Goal: Information Seeking & Learning: Learn about a topic

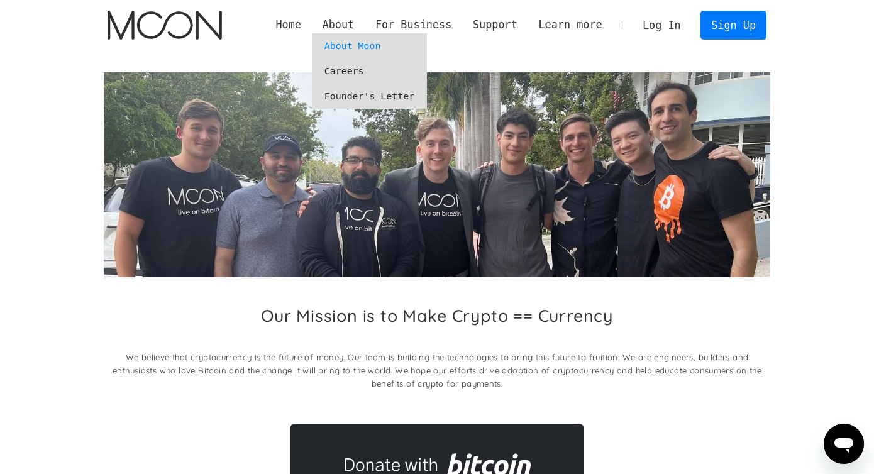
scroll to position [178, 0]
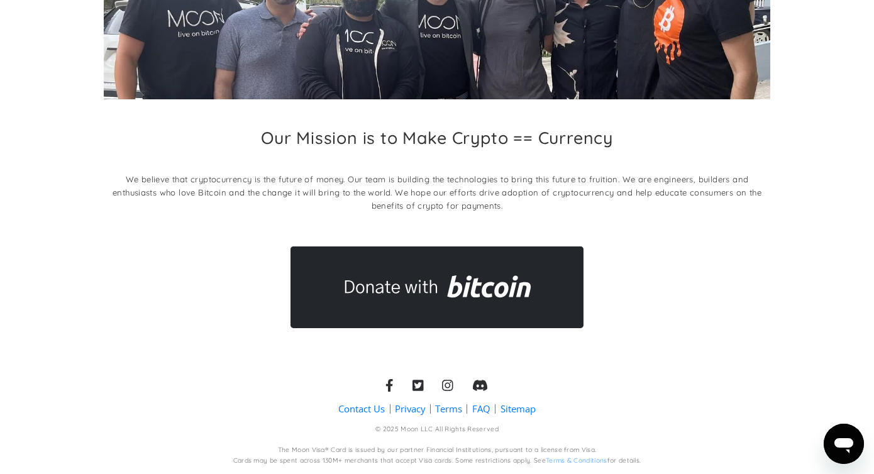
click at [455, 409] on link "Terms" at bounding box center [448, 409] width 27 height 13
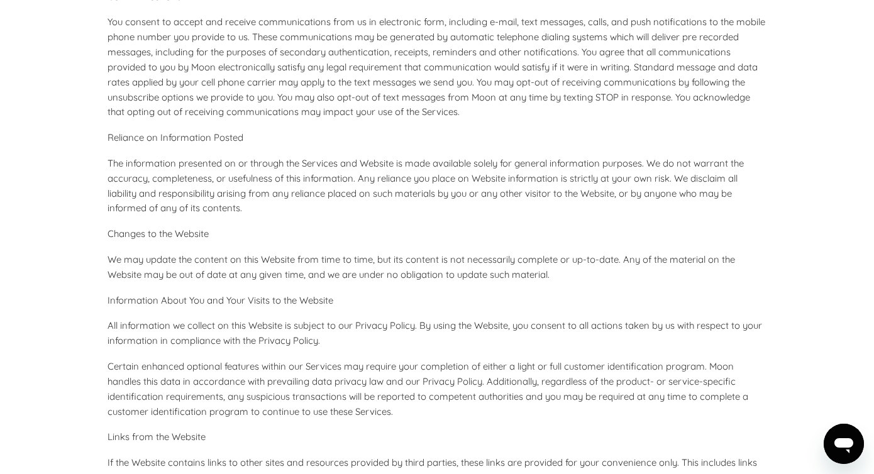
scroll to position [4508, 0]
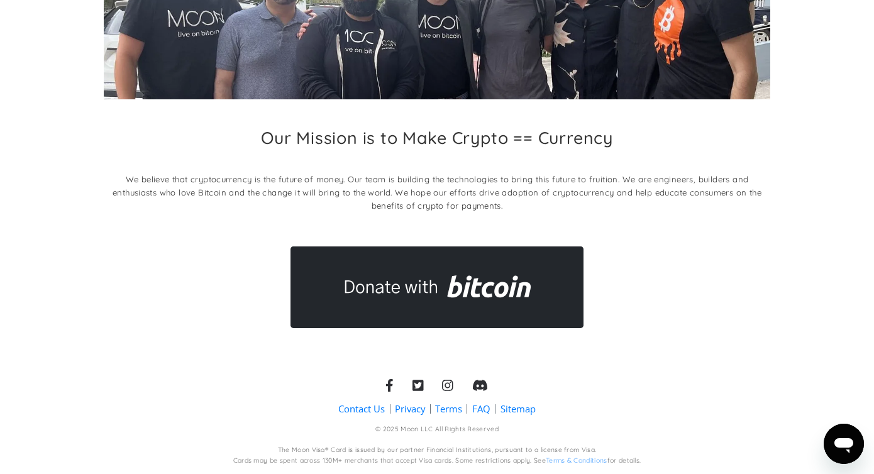
click at [482, 405] on link "FAQ" at bounding box center [481, 409] width 18 height 13
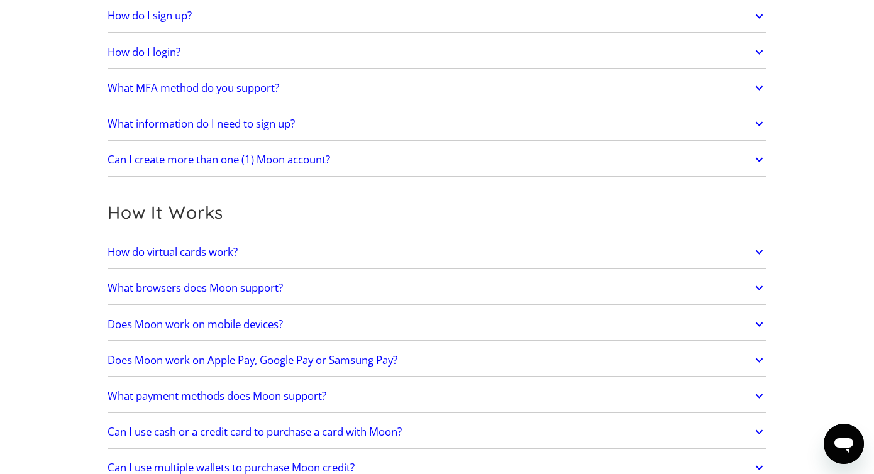
scroll to position [181, 0]
click at [209, 258] on link "How do virtual cards work?" at bounding box center [437, 251] width 659 height 26
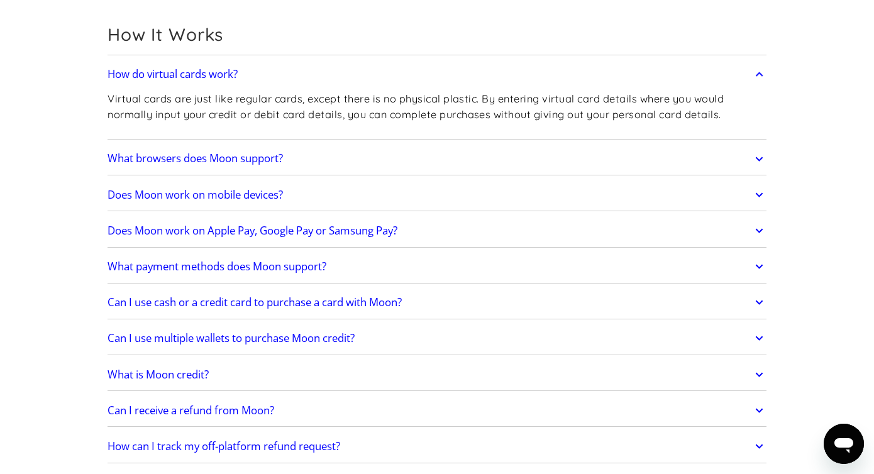
scroll to position [362, 0]
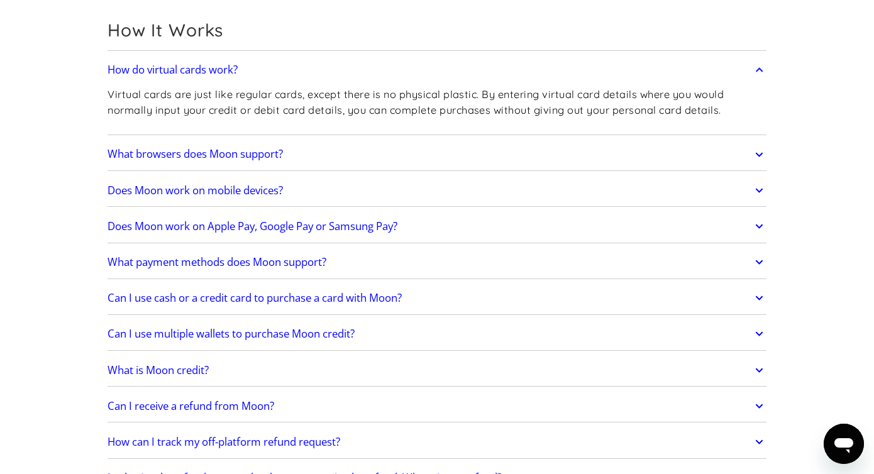
click at [292, 269] on h2 "What payment methods does Moon support?" at bounding box center [217, 262] width 219 height 13
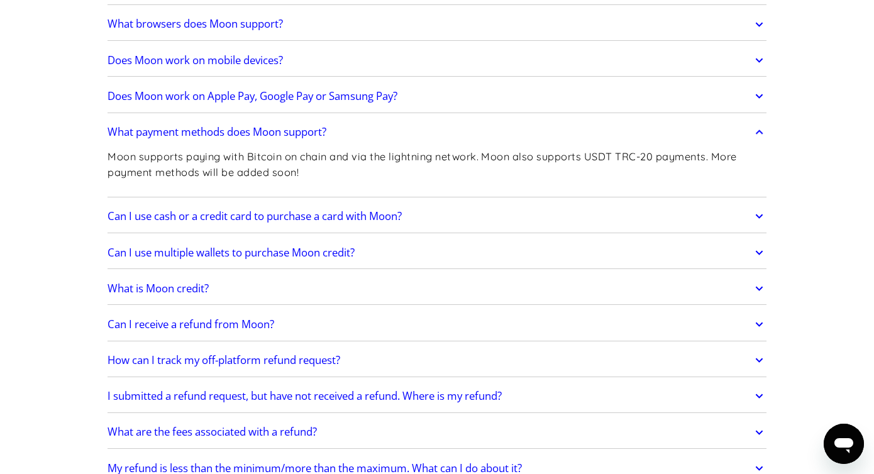
scroll to position [496, 0]
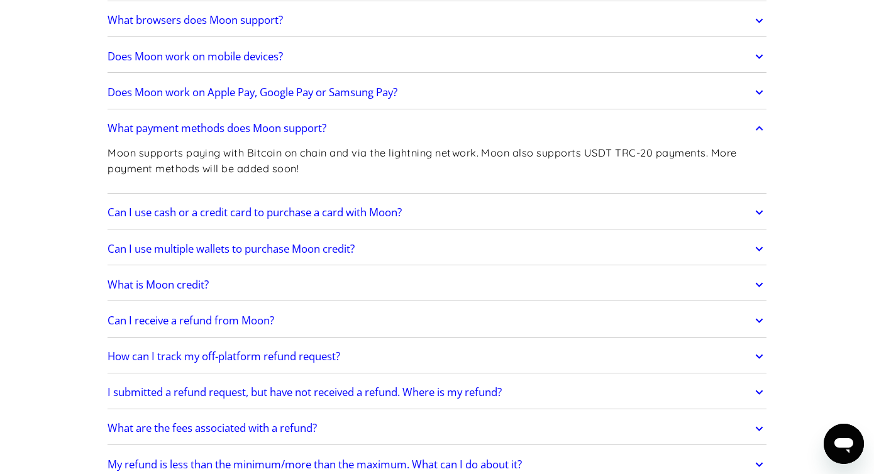
click at [385, 195] on div "How do virtual cards work? Virtual cards are just like regular cards, except th…" at bounding box center [437, 219] width 659 height 598
click at [359, 203] on link "Can I use cash or a credit card to purchase a card with Moon?" at bounding box center [437, 212] width 659 height 26
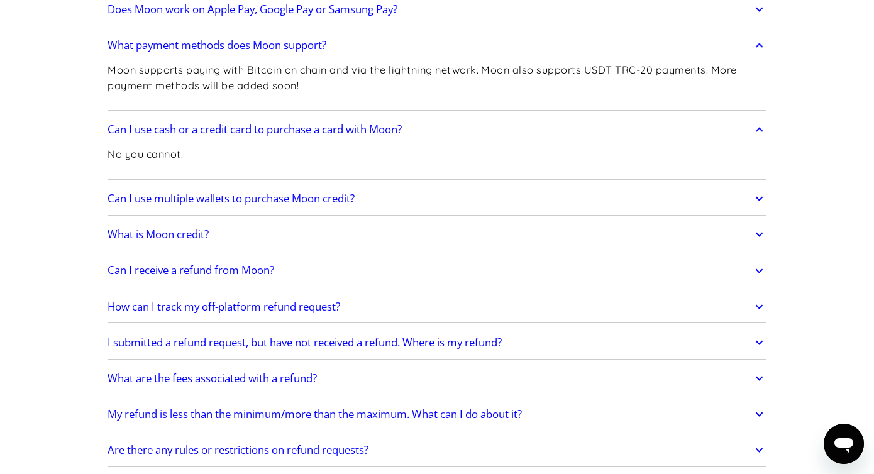
scroll to position [586, 0]
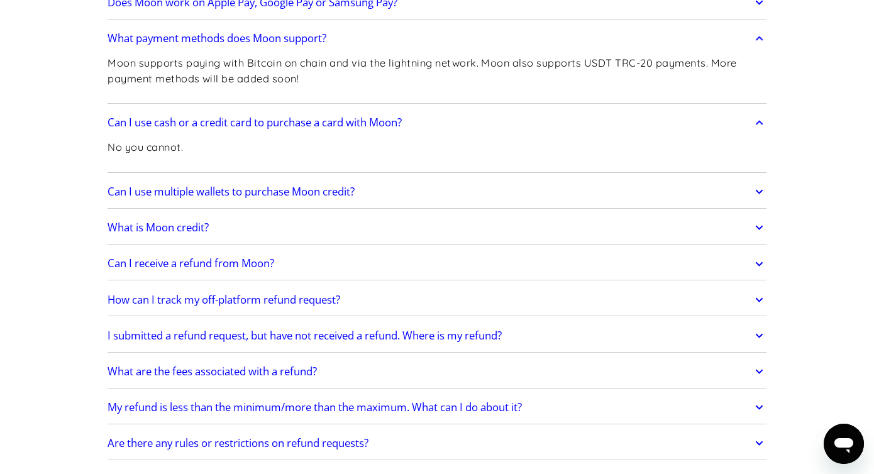
click at [307, 192] on h2 "Can I use multiple wallets to purchase Moon credit?" at bounding box center [231, 192] width 247 height 13
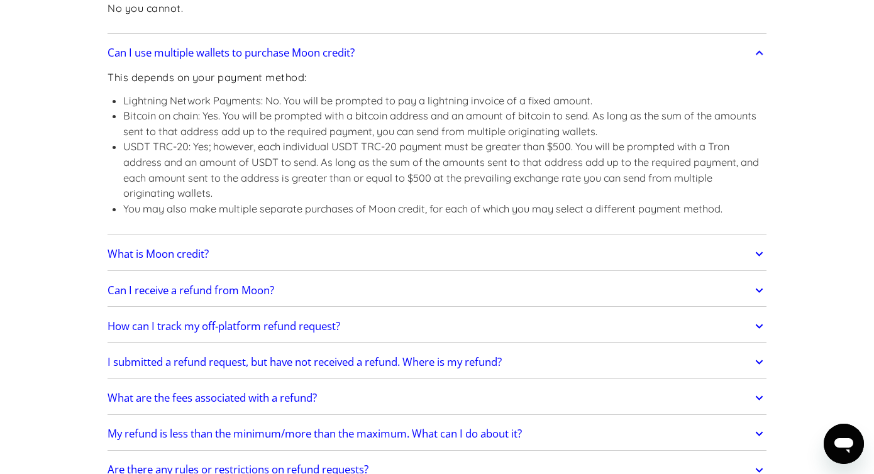
scroll to position [726, 0]
click at [179, 258] on h2 "What is Moon credit?" at bounding box center [158, 253] width 101 height 13
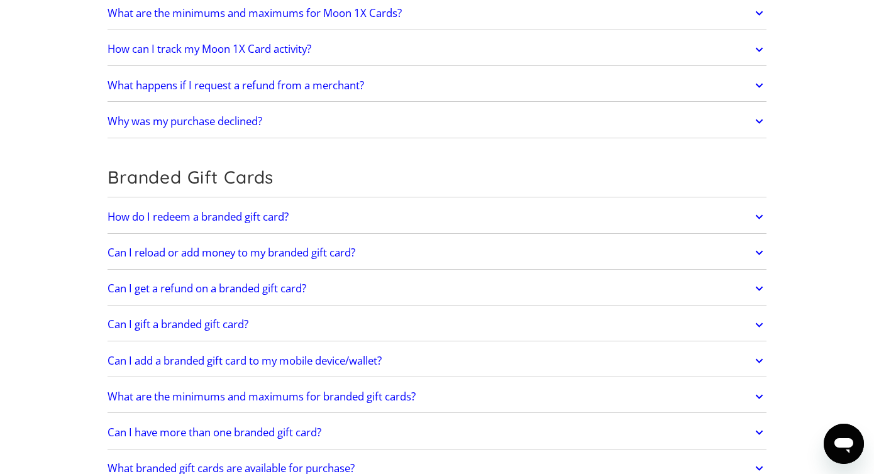
scroll to position [2262, 0]
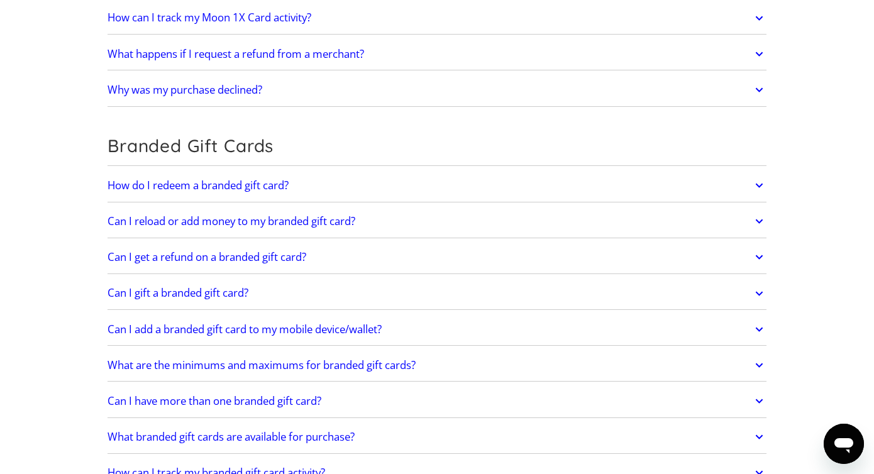
click at [289, 222] on h2 "Can I reload or add money to my branded gift card?" at bounding box center [232, 221] width 248 height 13
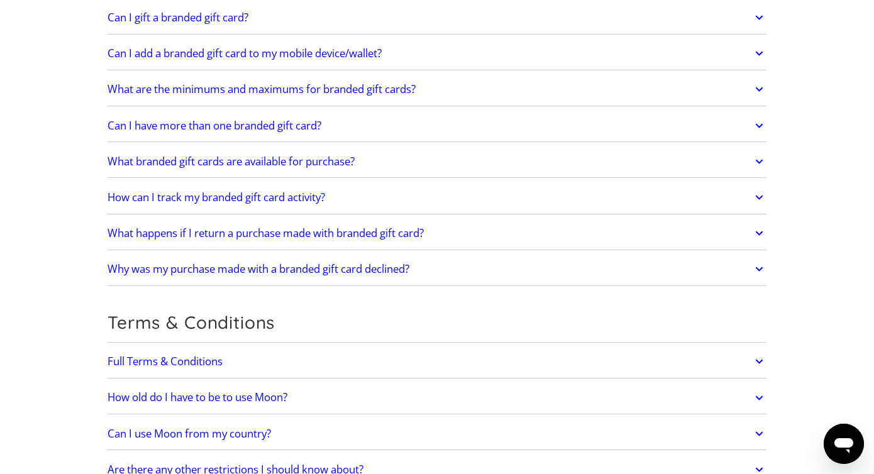
scroll to position [2619, 0]
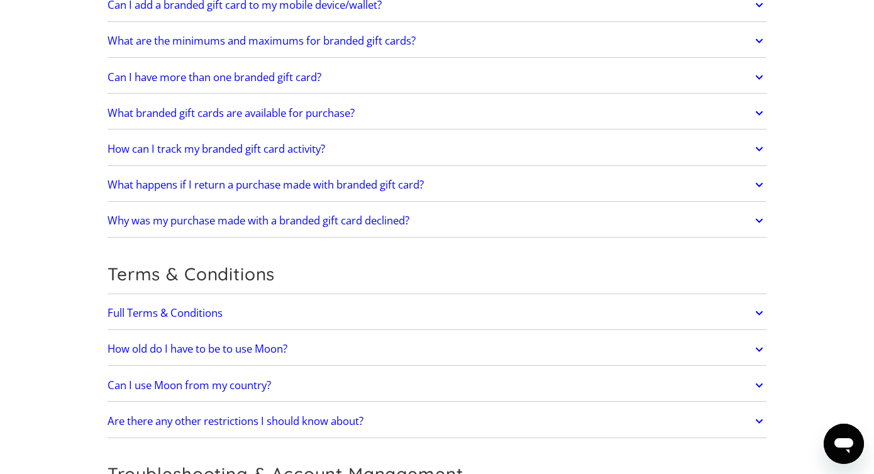
click at [260, 304] on link "Full Terms & Conditions" at bounding box center [437, 313] width 659 height 26
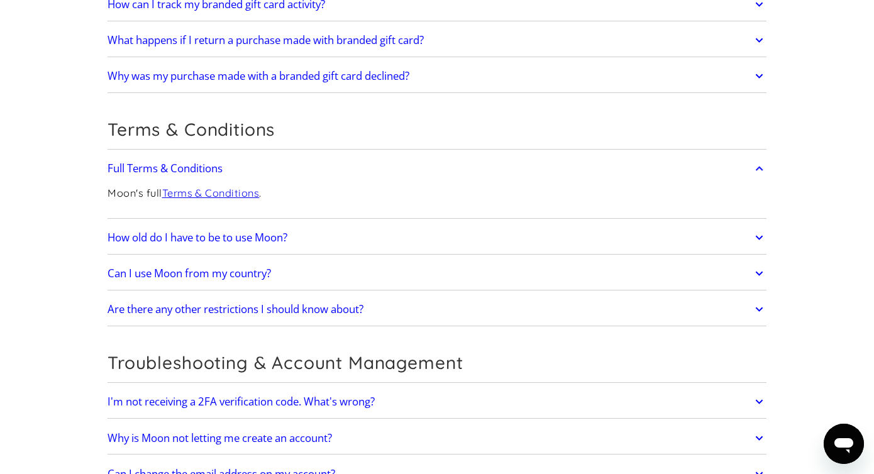
scroll to position [2764, 0]
click at [236, 221] on div "How old do I have to be to use Moon? You must be 18 or older in order to use ou…" at bounding box center [437, 237] width 659 height 33
click at [204, 235] on h2 "How old do I have to be to use Moon?" at bounding box center [198, 237] width 180 height 13
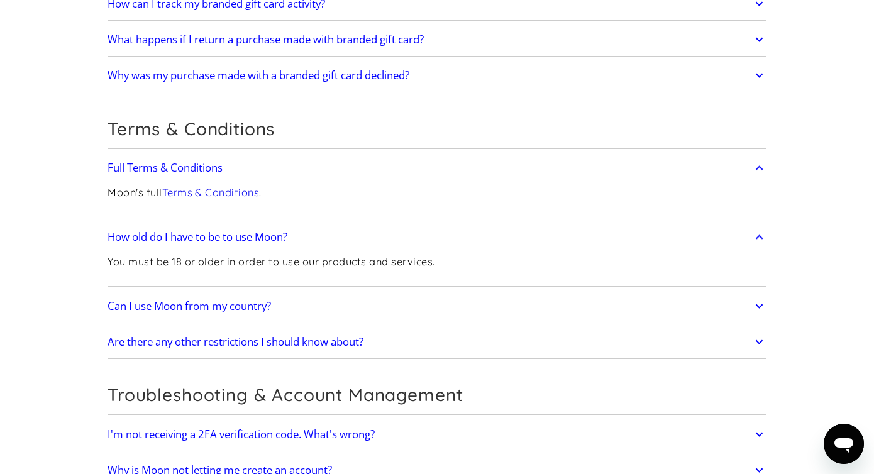
click at [201, 316] on link "Can I use Moon from my country?" at bounding box center [437, 306] width 659 height 26
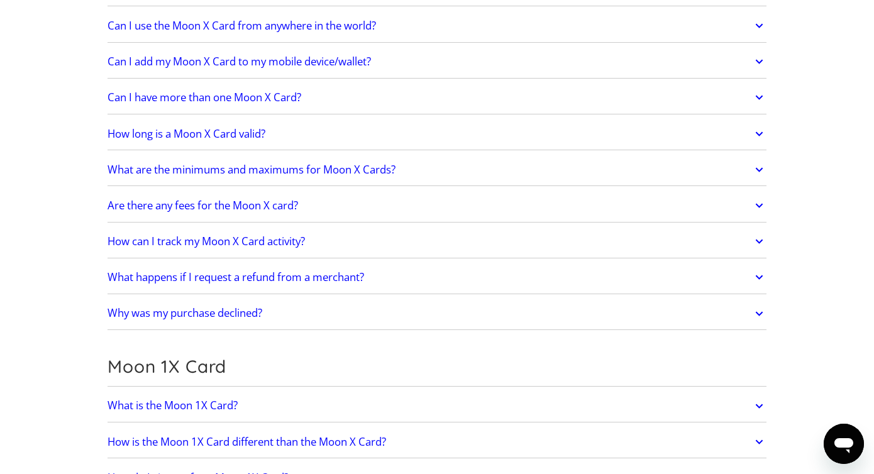
scroll to position [1353, 0]
